Goal: Use online tool/utility: Use online tool/utility

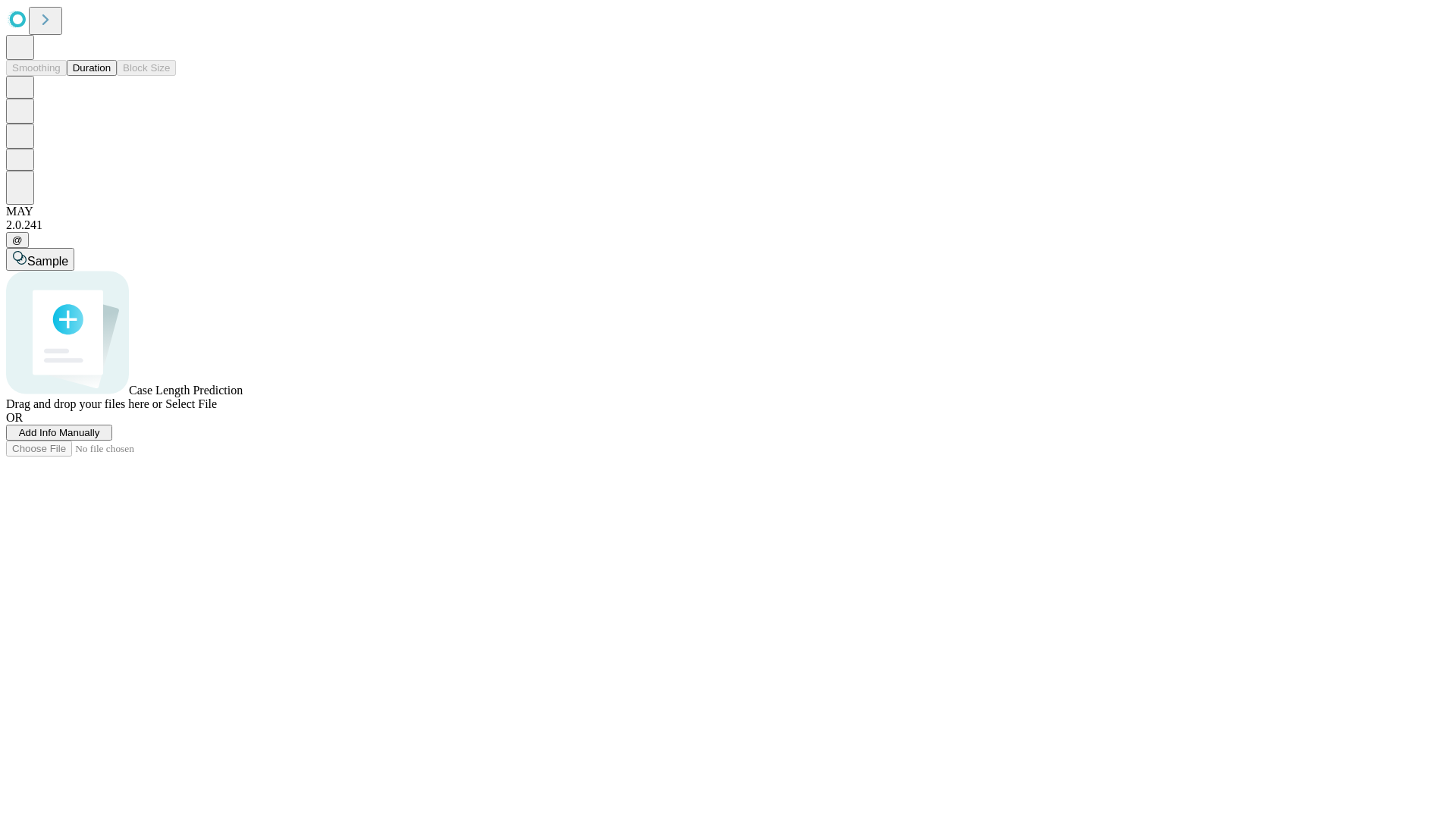
click at [110, 76] on button "Duration" at bounding box center [91, 67] width 50 height 16
click at [217, 410] on span "Select File" at bounding box center [191, 403] width 52 height 13
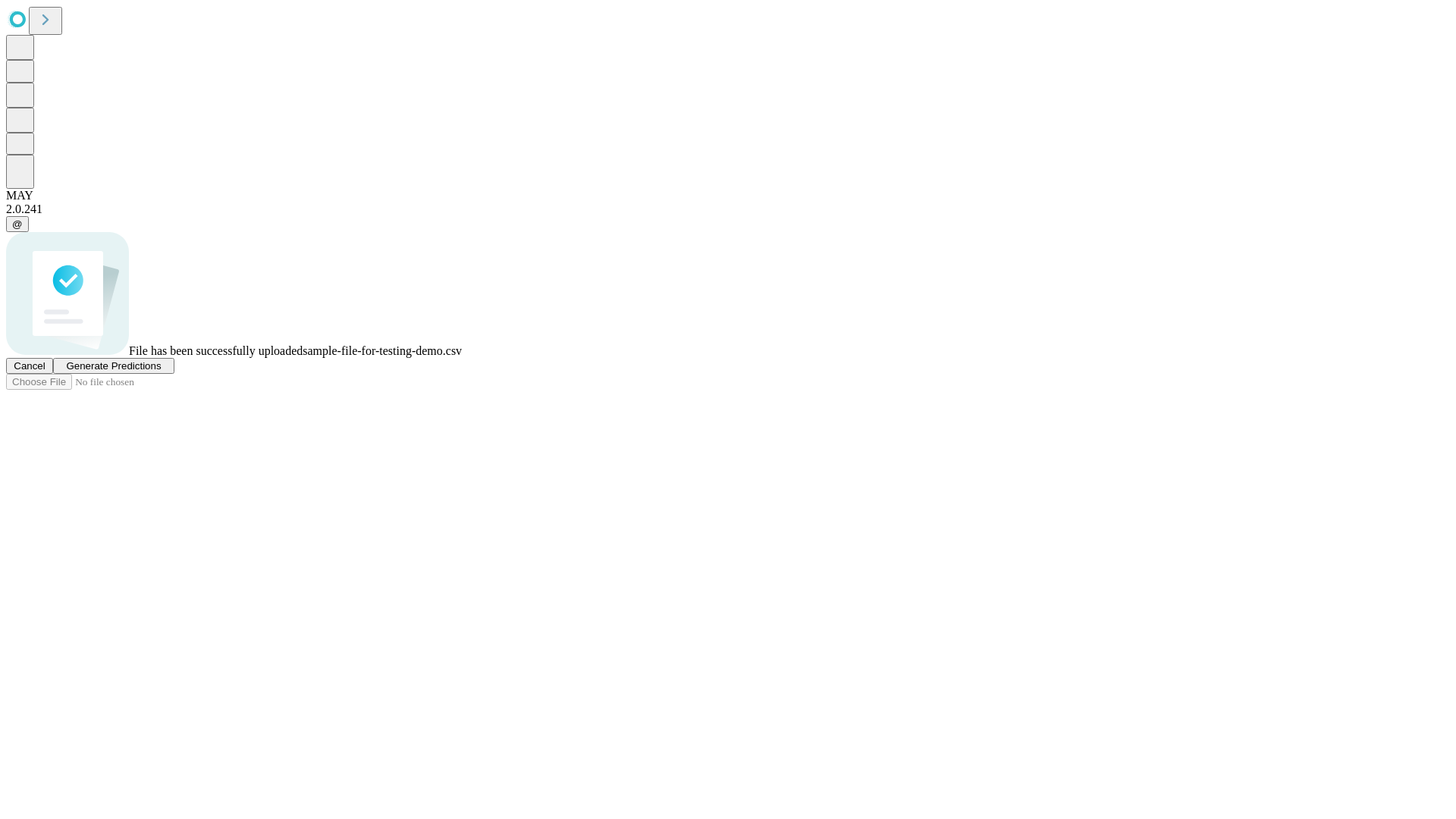
click at [160, 372] on span "Generate Predictions" at bounding box center [114, 366] width 95 height 11
